Goal: Information Seeking & Learning: Learn about a topic

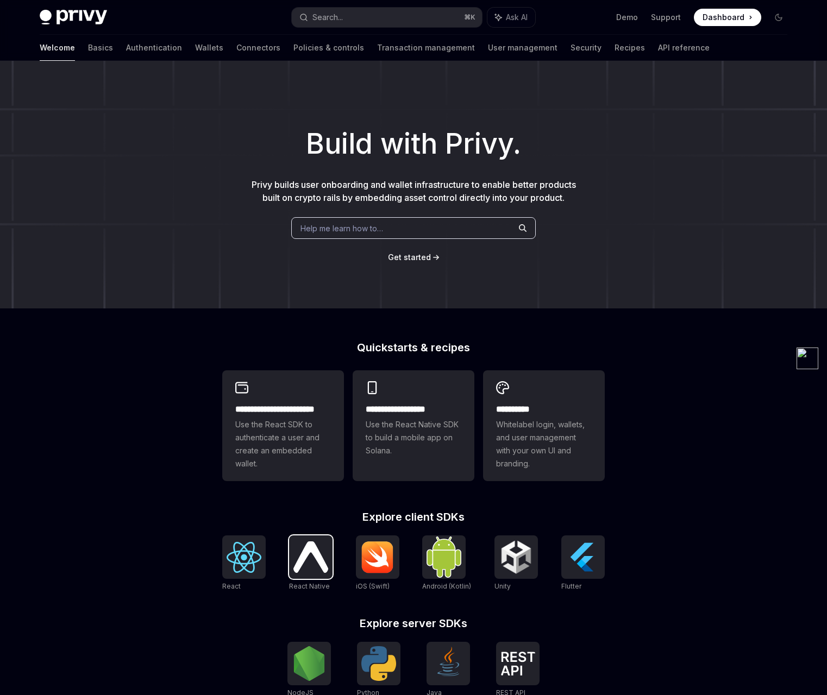
click at [316, 553] on img at bounding box center [310, 556] width 35 height 31
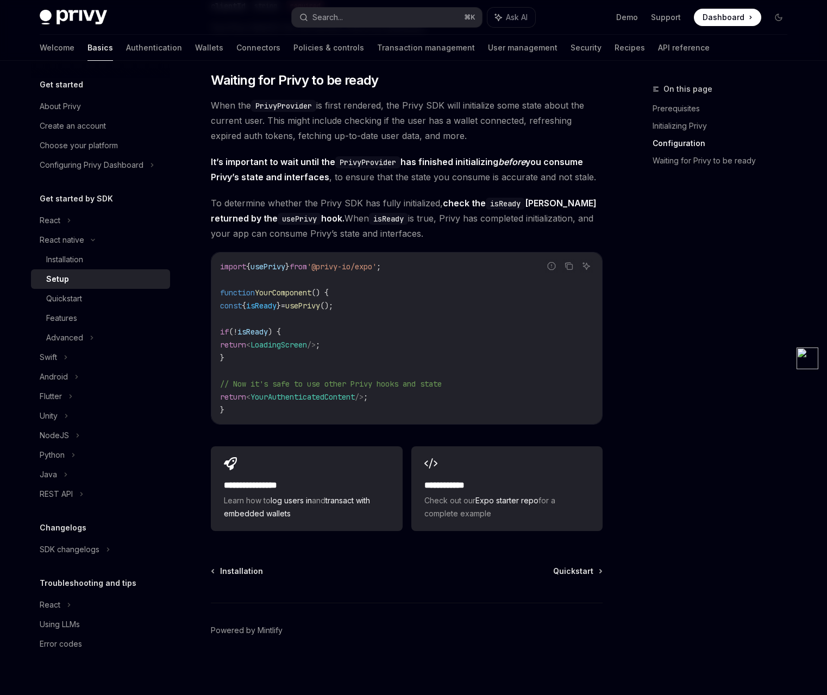
scroll to position [792, 0]
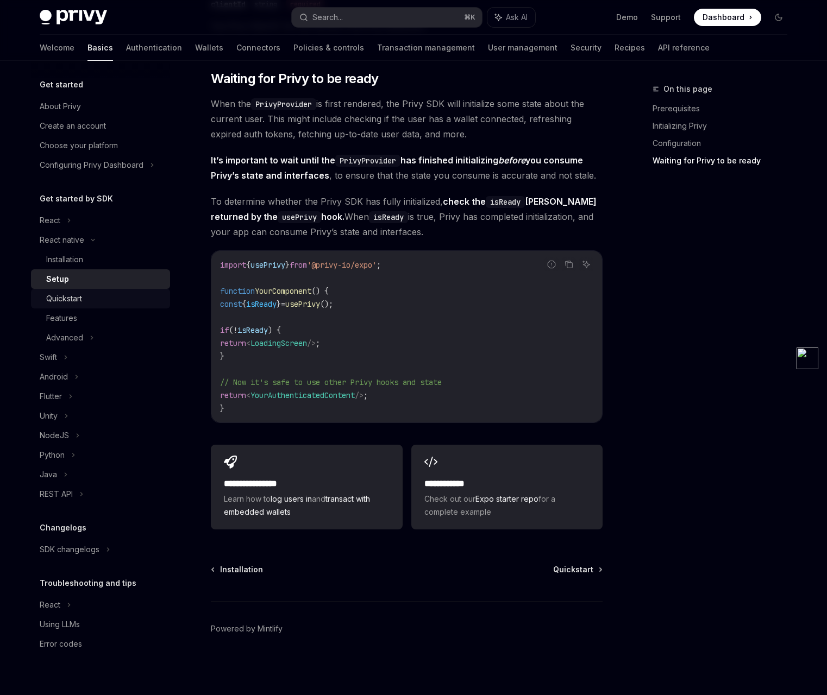
click at [68, 301] on div "Quickstart" at bounding box center [64, 298] width 36 height 13
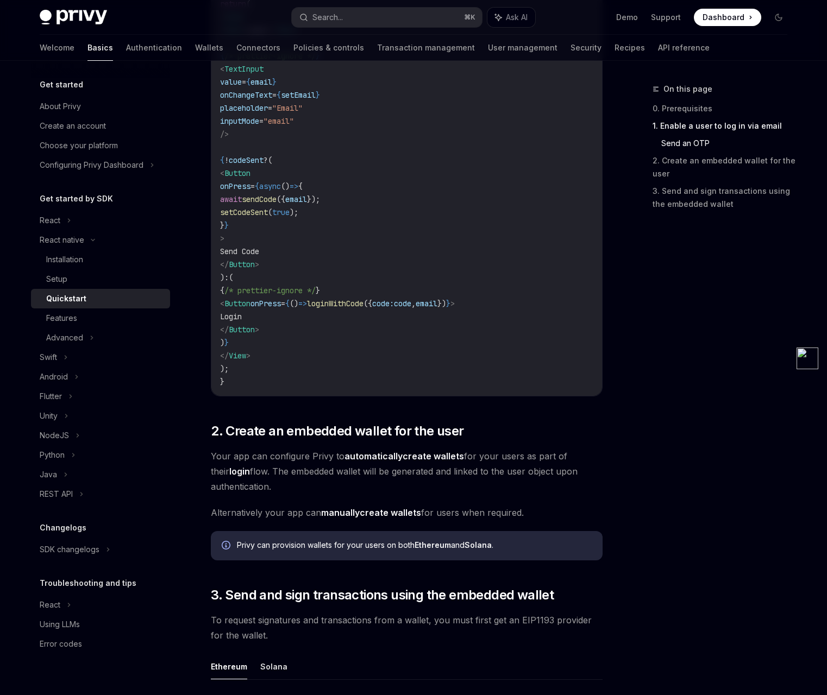
scroll to position [915, 0]
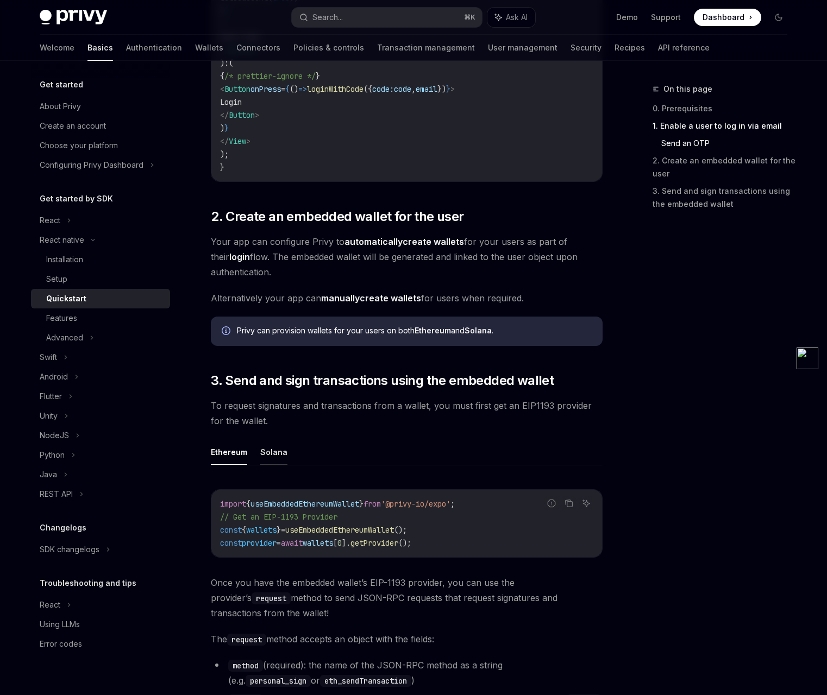
click at [272, 451] on button "Solana" at bounding box center [273, 452] width 27 height 26
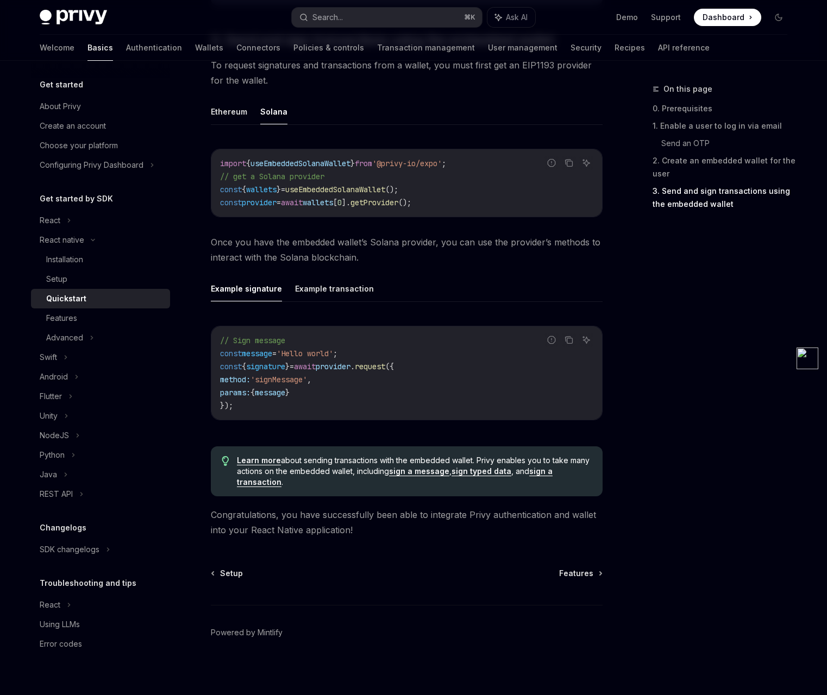
scroll to position [1259, 0]
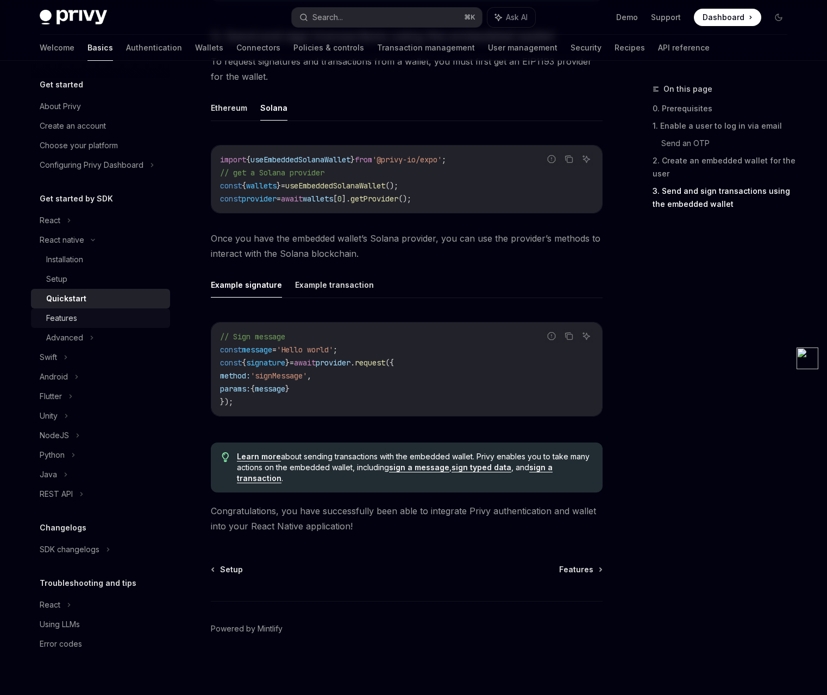
click at [76, 319] on div "Features" at bounding box center [61, 318] width 31 height 13
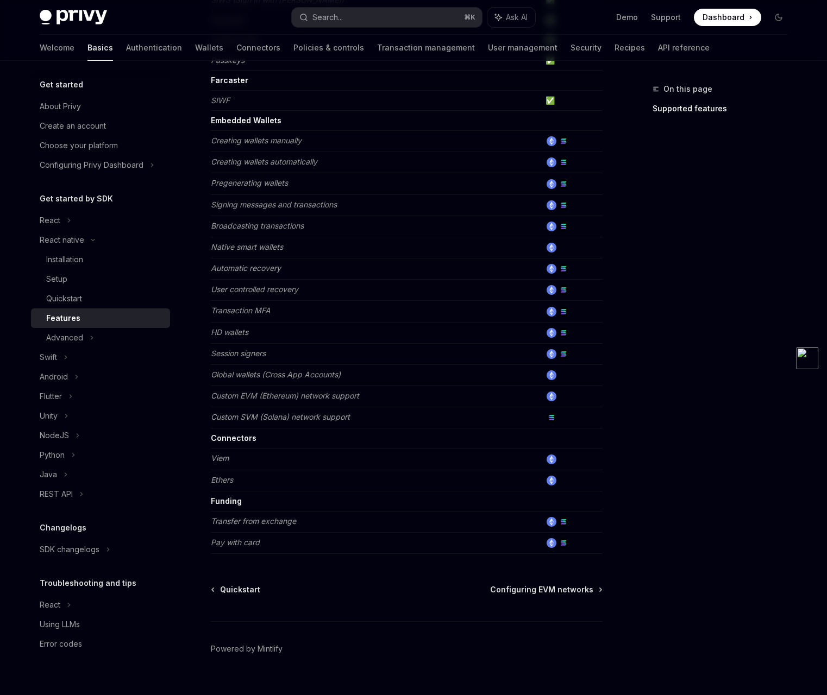
scroll to position [306, 0]
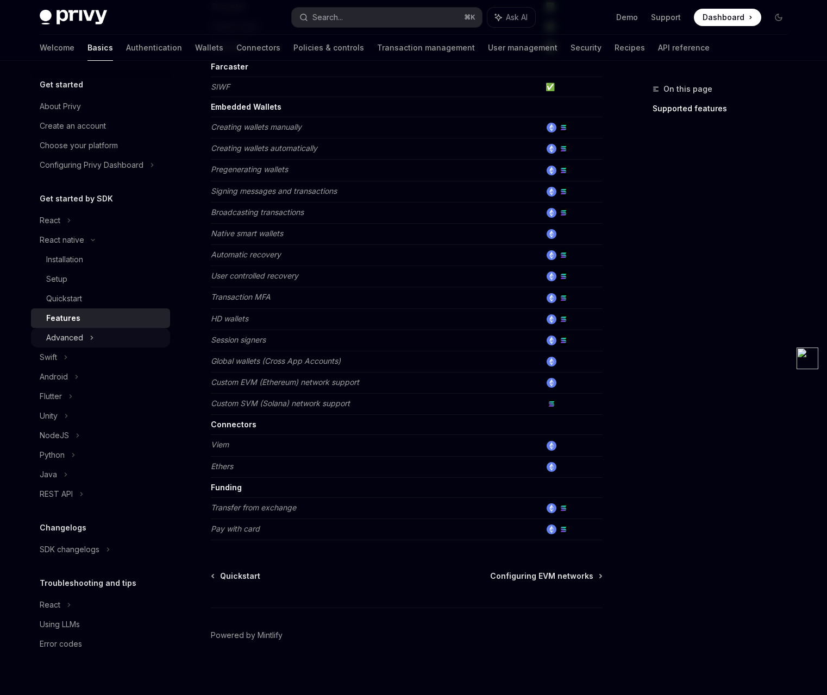
click at [77, 336] on div "Advanced" at bounding box center [64, 337] width 37 height 13
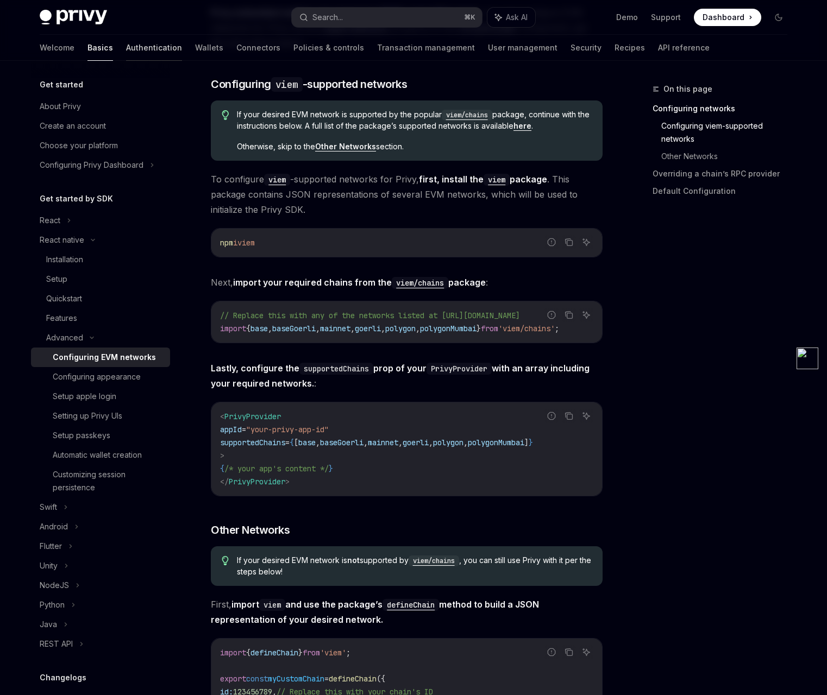
click at [126, 46] on link "Authentication" at bounding box center [154, 48] width 56 height 26
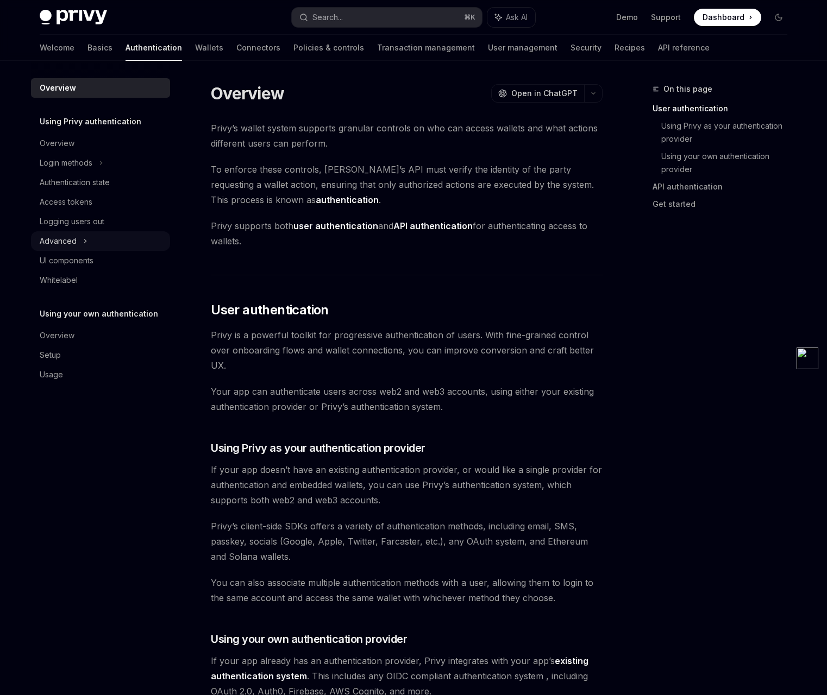
click at [75, 241] on div "Advanced" at bounding box center [58, 241] width 37 height 13
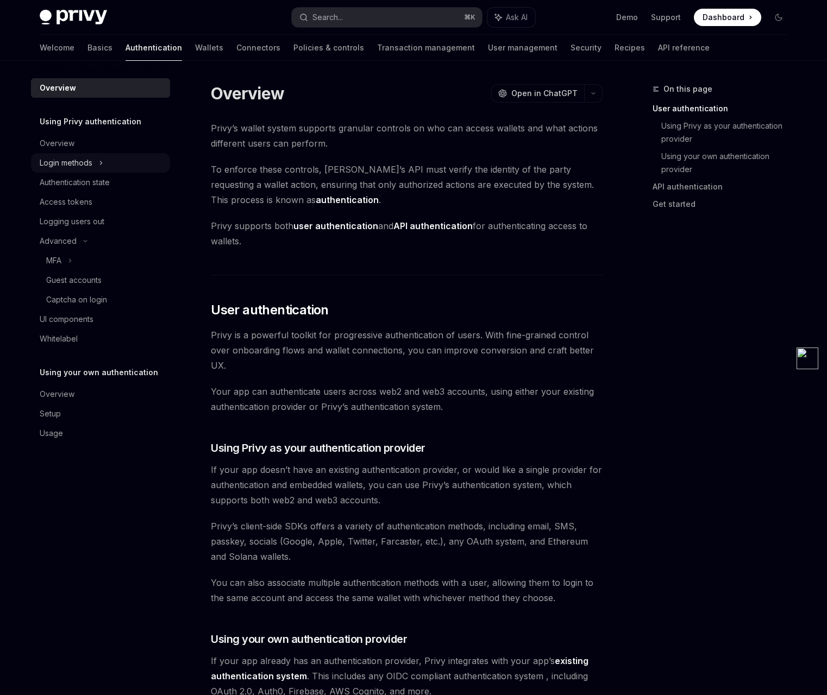
click at [99, 160] on icon at bounding box center [101, 162] width 4 height 13
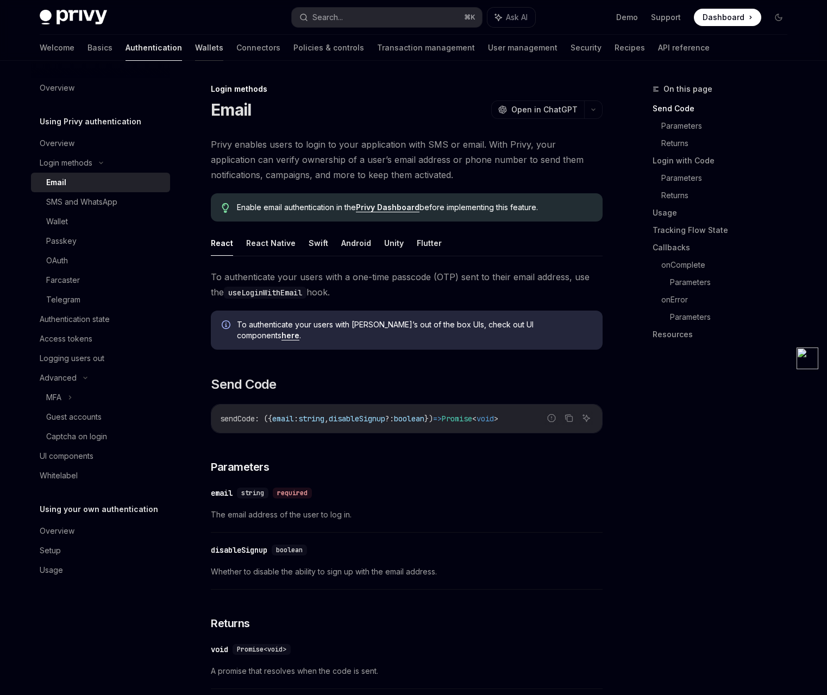
click at [195, 48] on link "Wallets" at bounding box center [209, 48] width 28 height 26
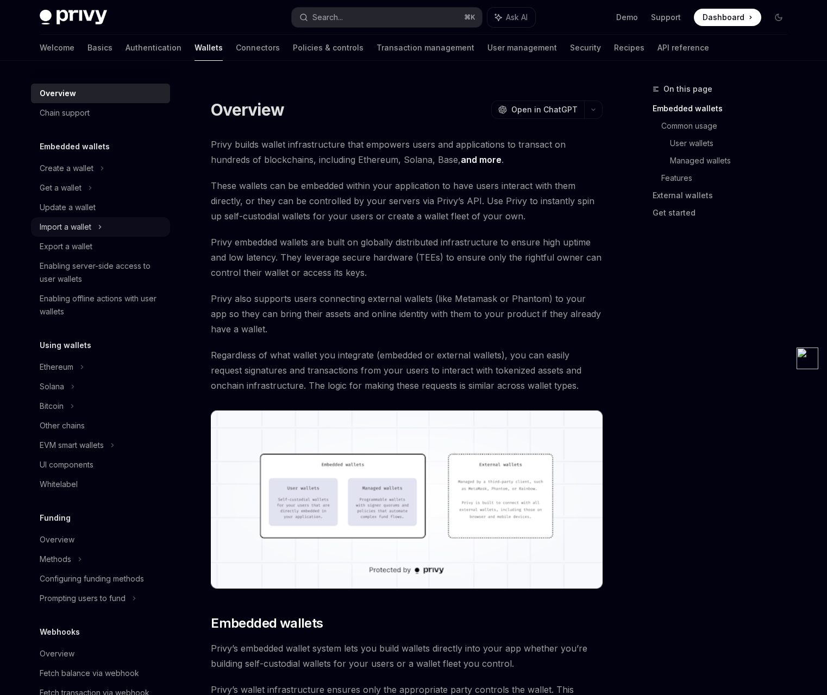
click at [90, 226] on div "Import a wallet" at bounding box center [66, 226] width 52 height 13
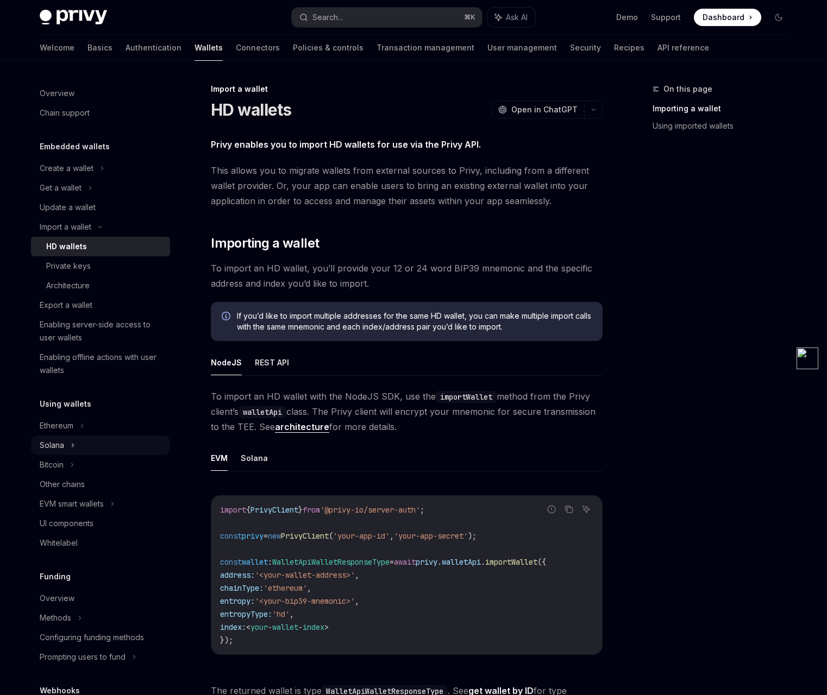
click at [66, 443] on div "Solana" at bounding box center [100, 446] width 139 height 20
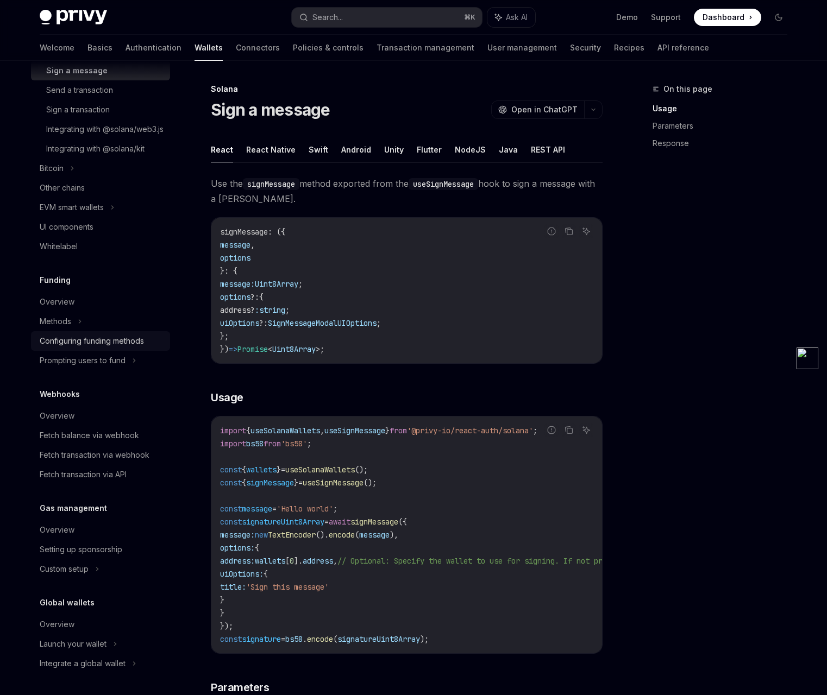
scroll to position [211, 0]
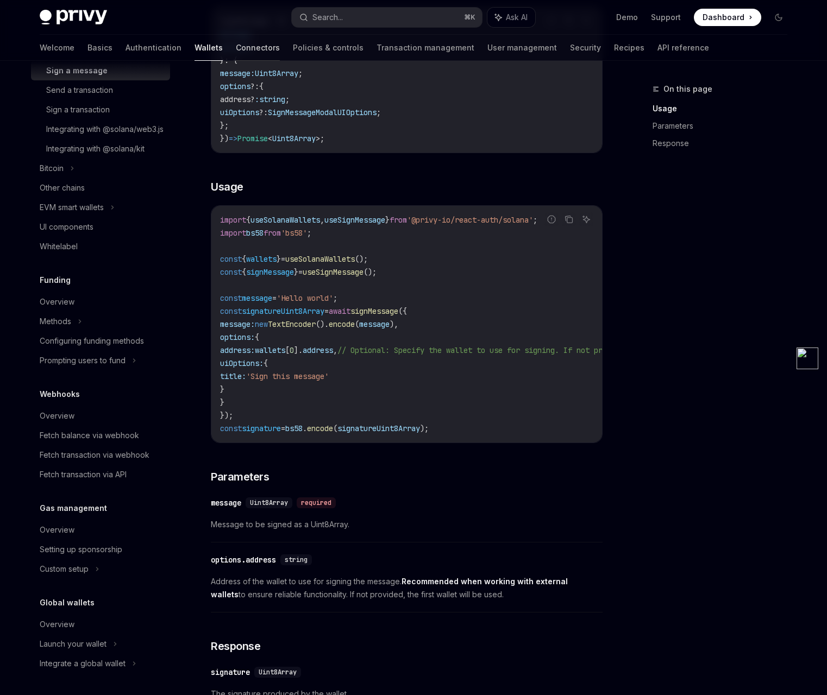
click at [236, 47] on link "Connectors" at bounding box center [258, 48] width 44 height 26
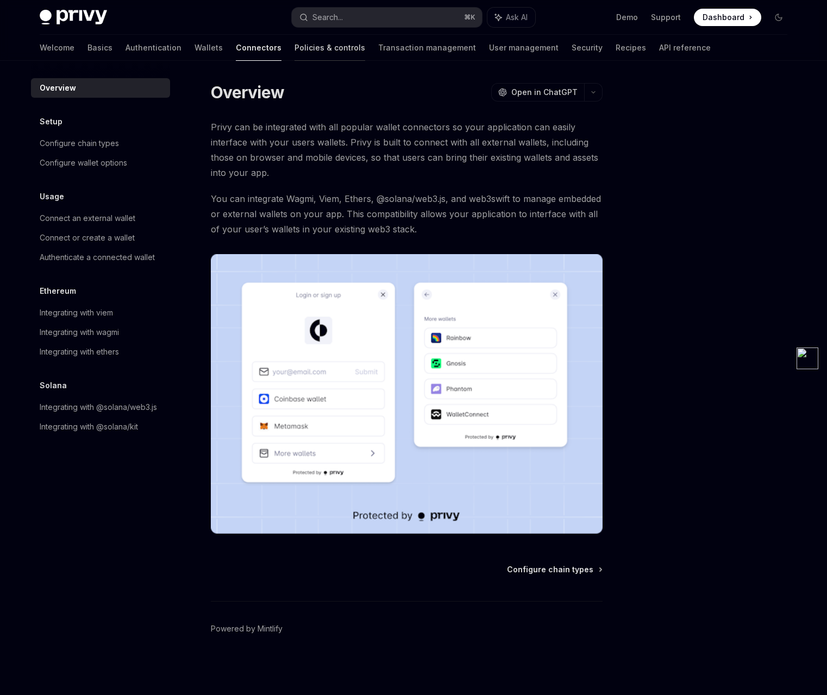
click at [294, 50] on link "Policies & controls" at bounding box center [329, 48] width 71 height 26
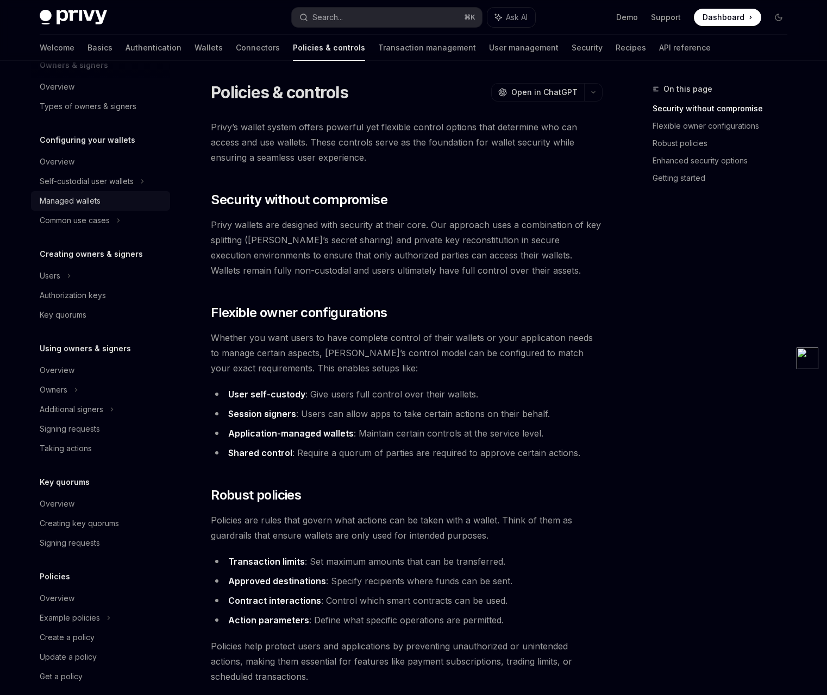
scroll to position [70, 0]
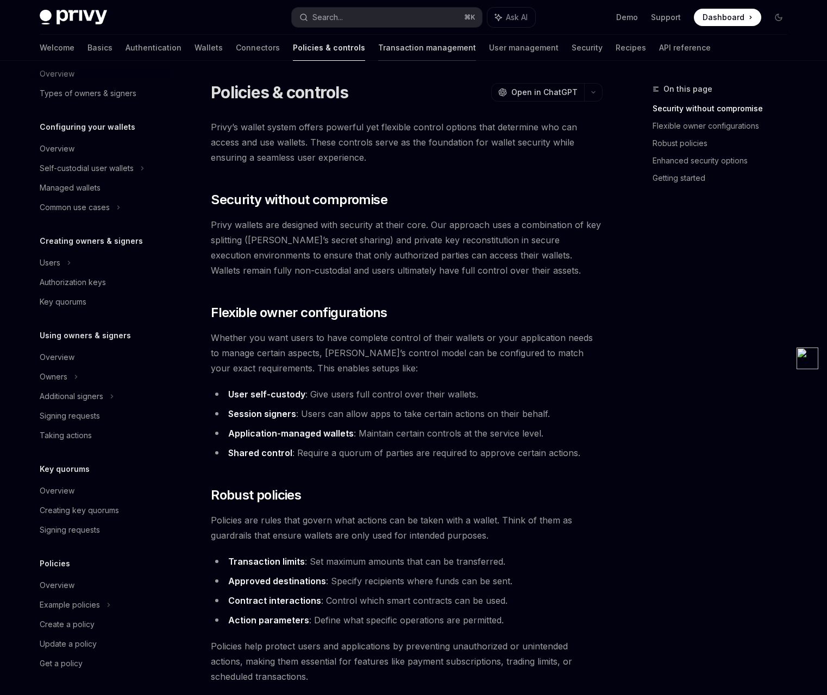
click at [378, 51] on link "Transaction management" at bounding box center [427, 48] width 98 height 26
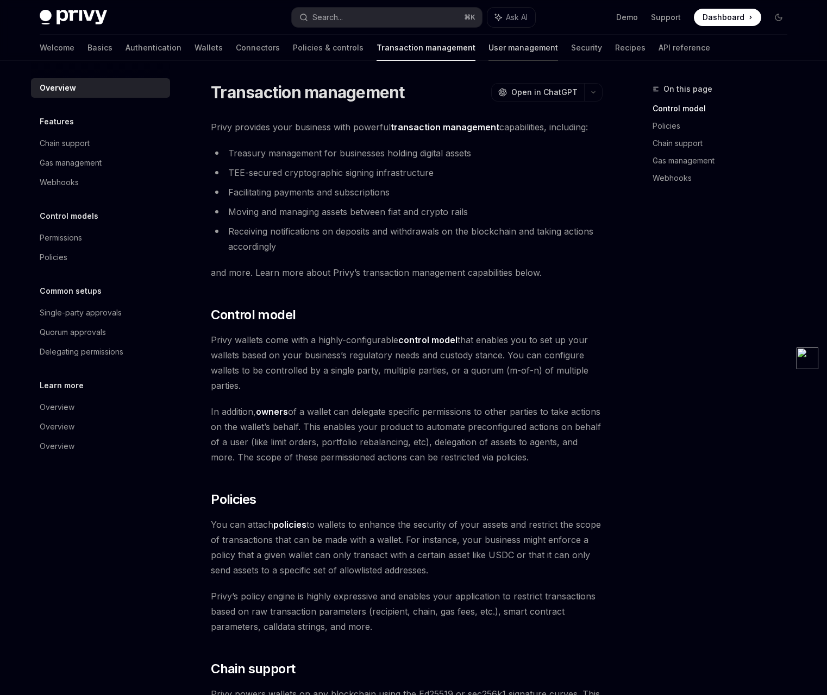
click at [488, 54] on link "User management" at bounding box center [523, 48] width 70 height 26
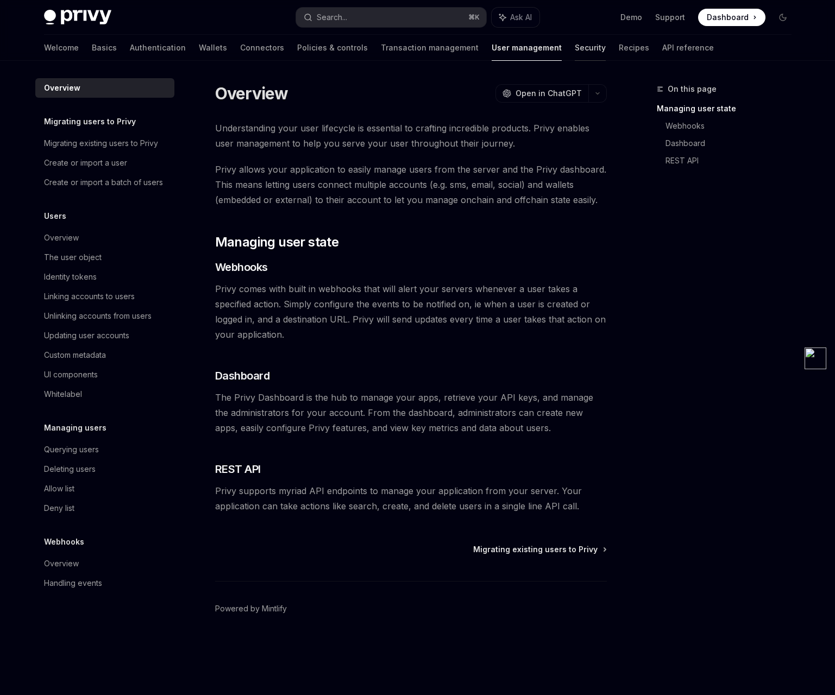
click at [575, 48] on link "Security" at bounding box center [590, 48] width 31 height 26
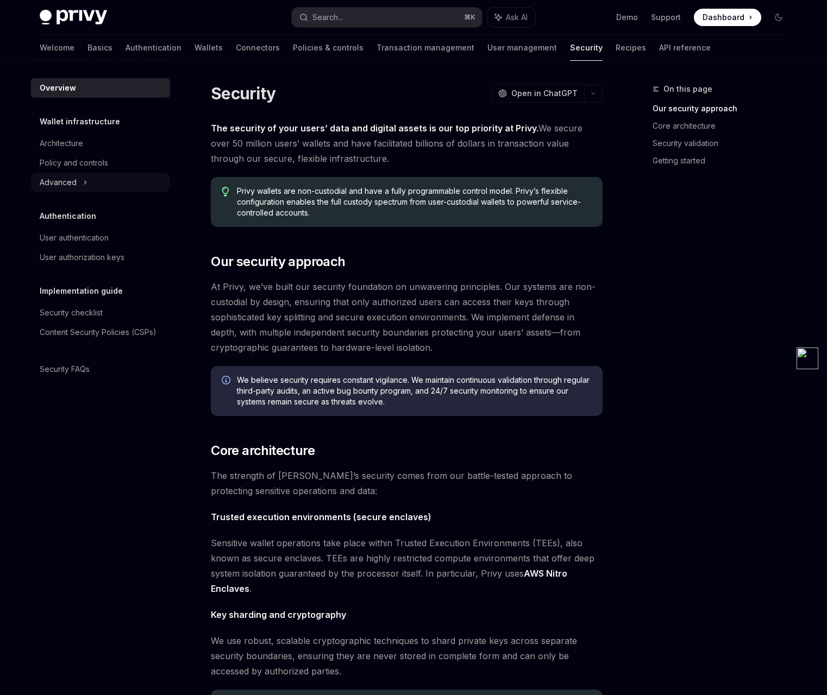
click at [76, 181] on div "Advanced" at bounding box center [100, 183] width 139 height 20
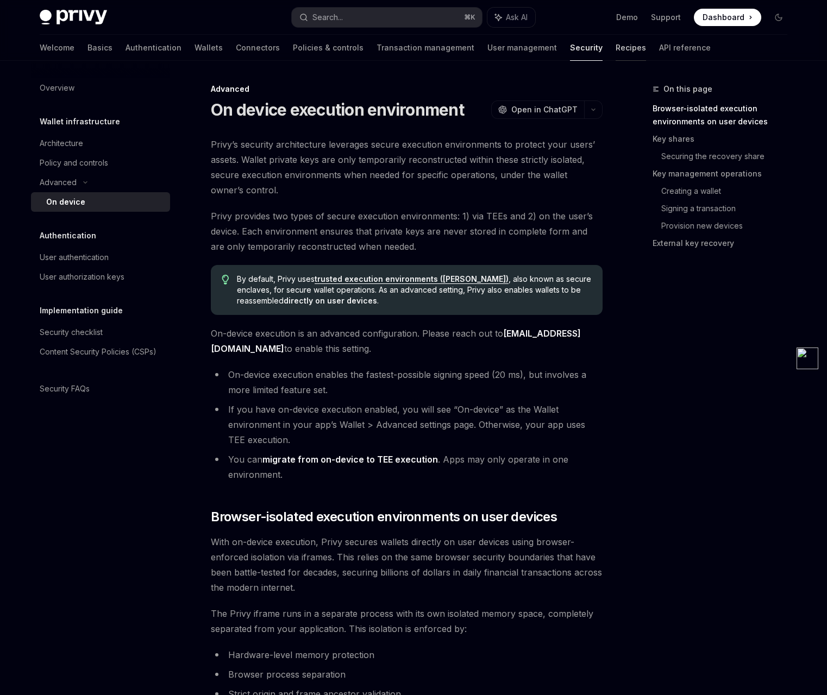
click at [615, 41] on link "Recipes" at bounding box center [630, 48] width 30 height 26
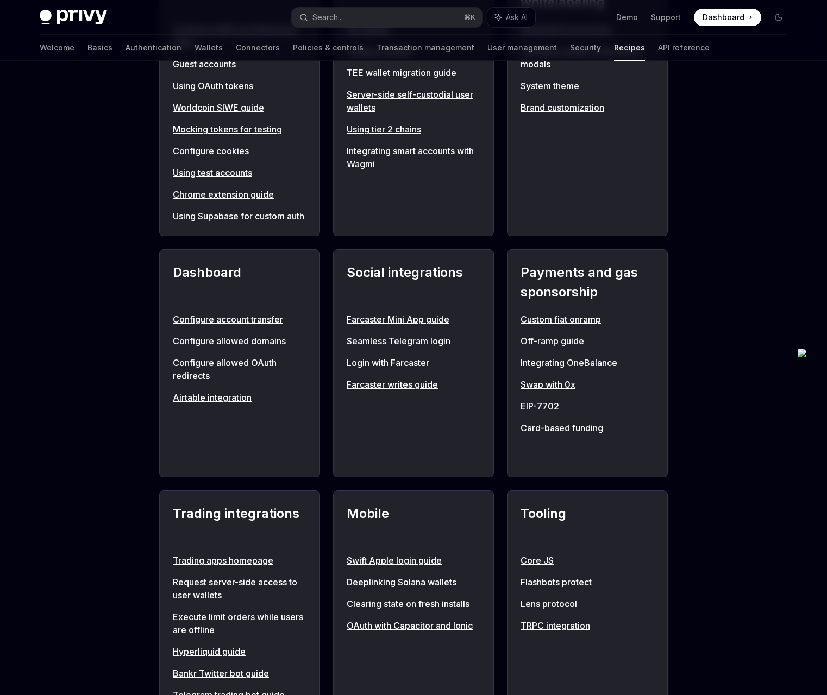
scroll to position [665, 0]
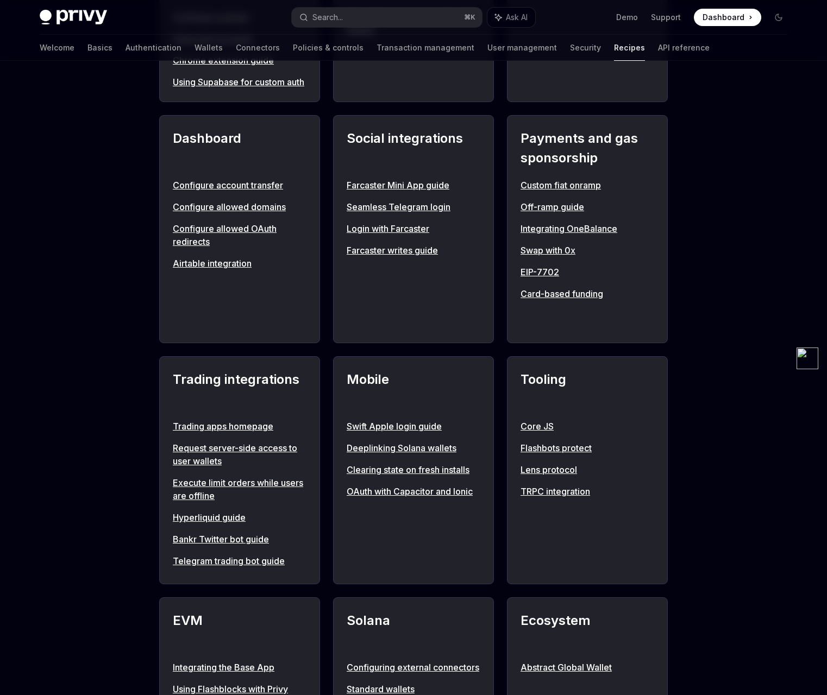
click at [421, 455] on link "Deeplinking Solana wallets" at bounding box center [413, 448] width 134 height 13
type textarea "*"
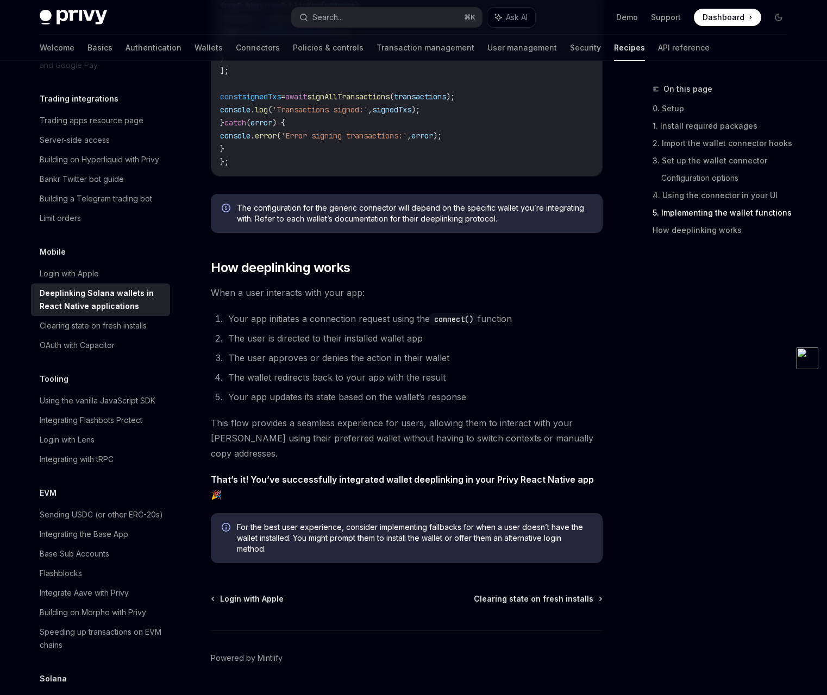
scroll to position [2431, 0]
